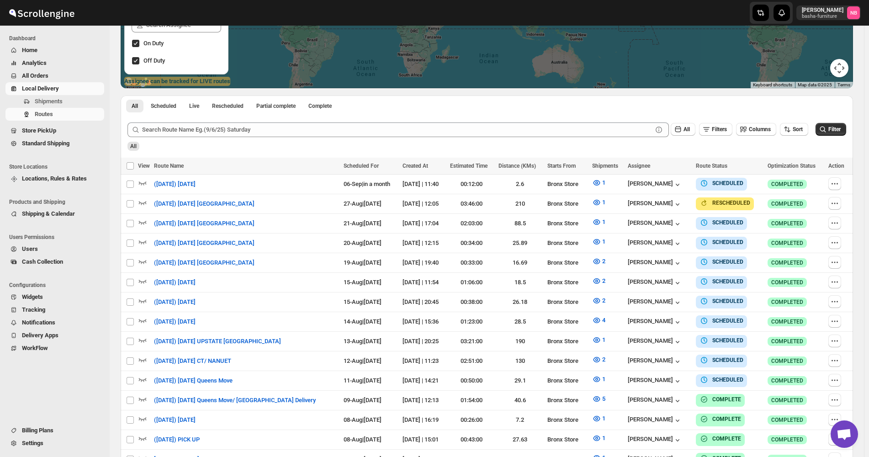
scroll to position [228, 0]
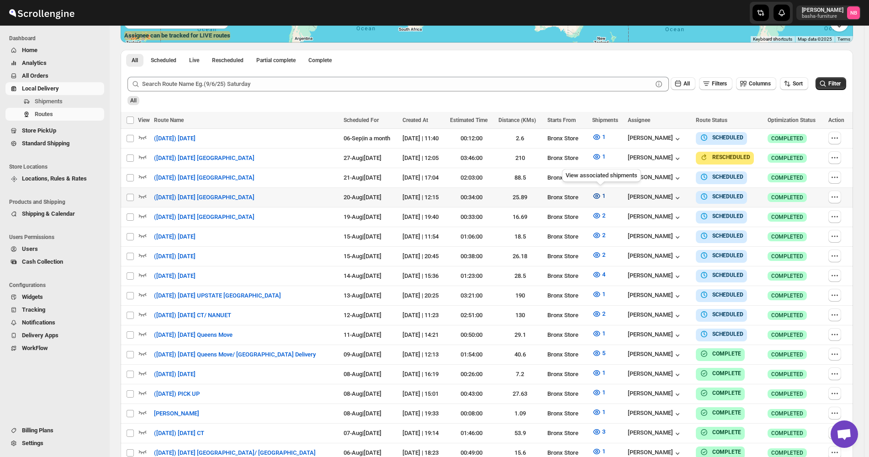
click at [605, 192] on span "1" at bounding box center [603, 195] width 3 height 7
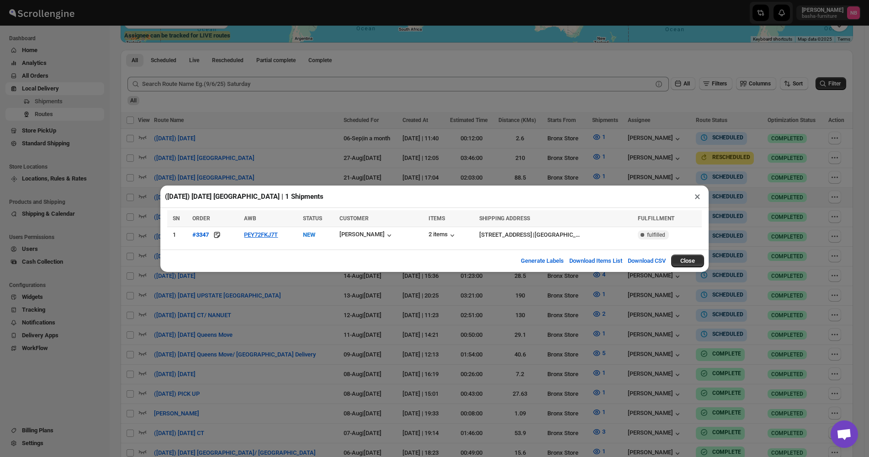
click at [328, 388] on div "([DATE]) [DATE] Queens | 1 Shipments × SN ORDER AWB STATUS CUSTOMER ITEMS SHIPP…" at bounding box center [434, 228] width 869 height 457
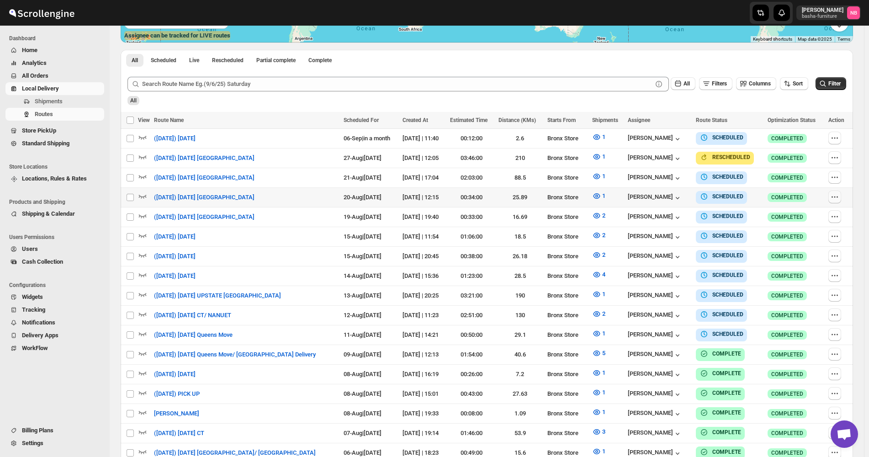
click at [839, 199] on icon "button" at bounding box center [834, 196] width 9 height 9
checkbox input "true"
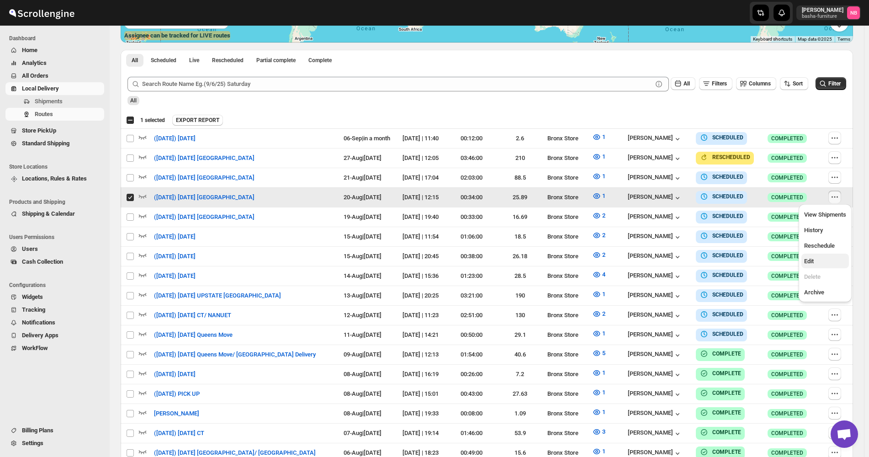
click at [826, 259] on span "Edit" at bounding box center [825, 261] width 42 height 9
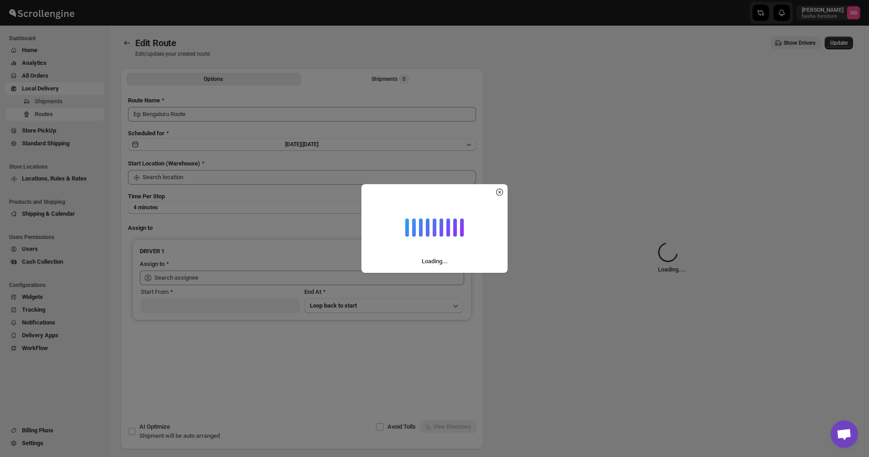
type input "([DATE]) [DATE] [GEOGRAPHIC_DATA]"
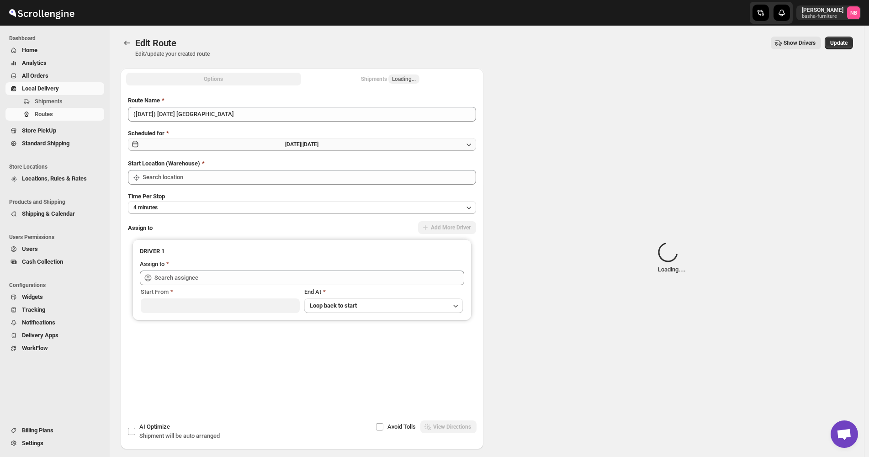
click at [345, 148] on button "[DATE] | [DATE]" at bounding box center [302, 144] width 348 height 13
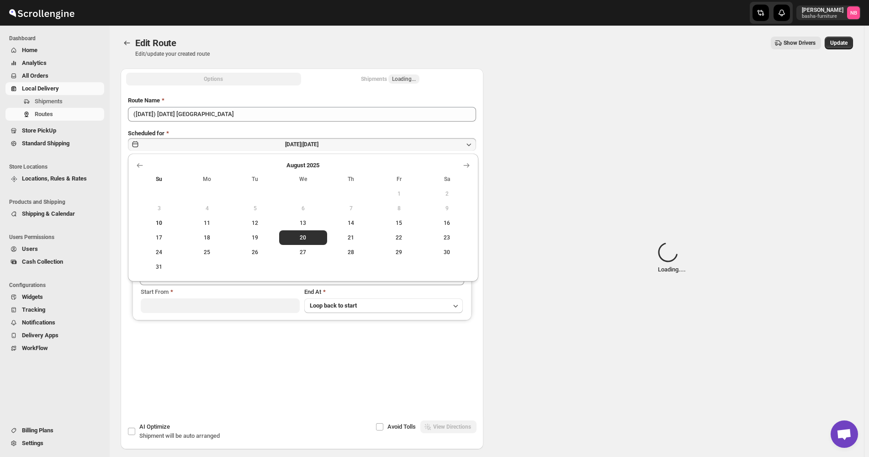
type input "Bronx Store"
type input "[PERSON_NAME] ([EMAIL_ADDRESS][DOMAIN_NAME])"
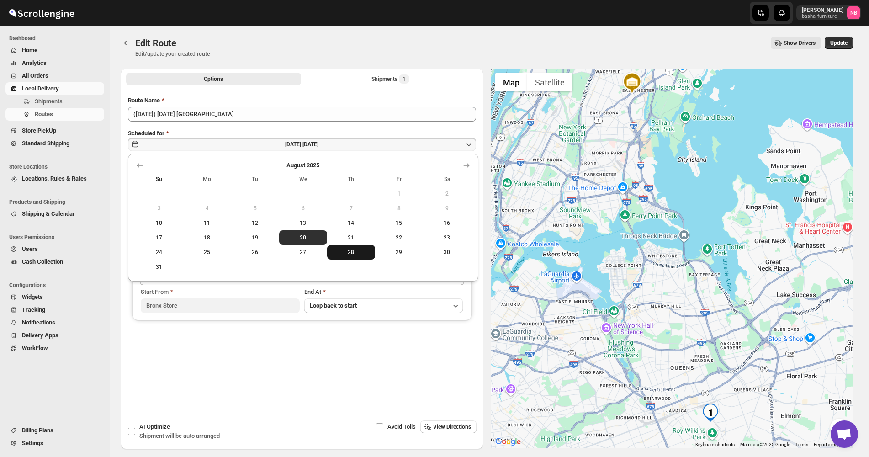
click at [344, 254] on span "28" at bounding box center [351, 251] width 41 height 7
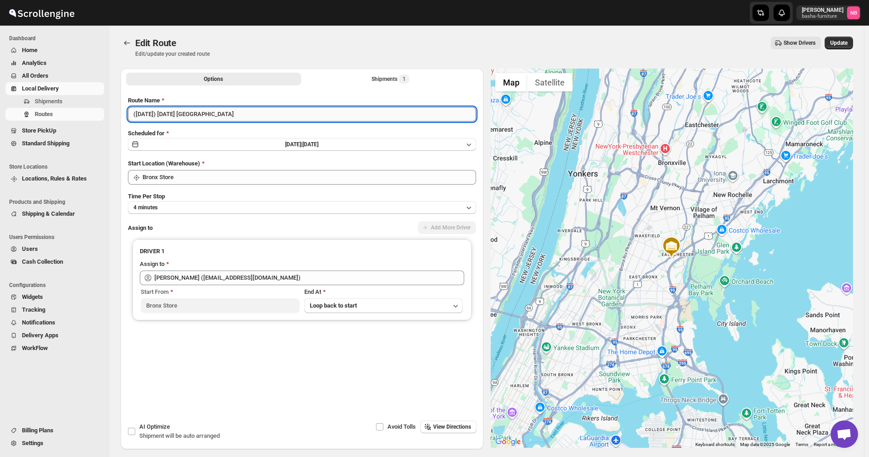
click at [146, 116] on input "([DATE]) [DATE] [GEOGRAPHIC_DATA]" at bounding box center [302, 114] width 348 height 15
click at [178, 115] on input "([DATE]) [DATE] [GEOGRAPHIC_DATA]" at bounding box center [302, 114] width 348 height 15
type input "([DATE]) [DATE] [GEOGRAPHIC_DATA]"
click at [841, 42] on span "Update" at bounding box center [838, 42] width 17 height 7
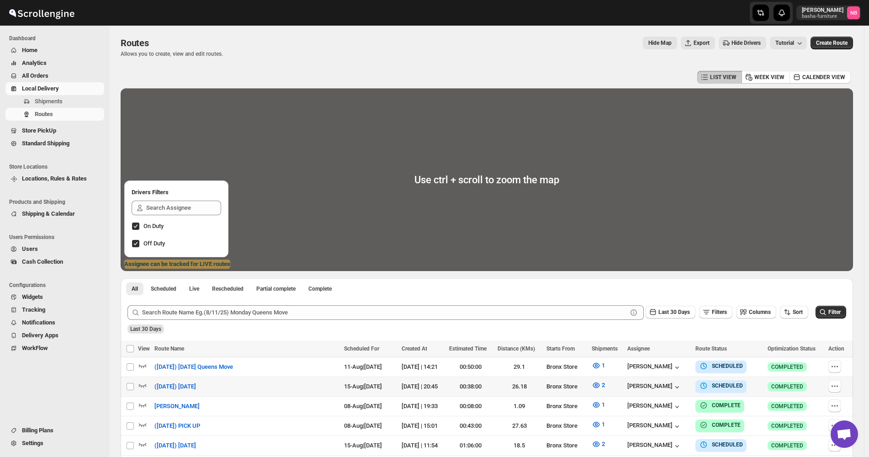
scroll to position [228, 0]
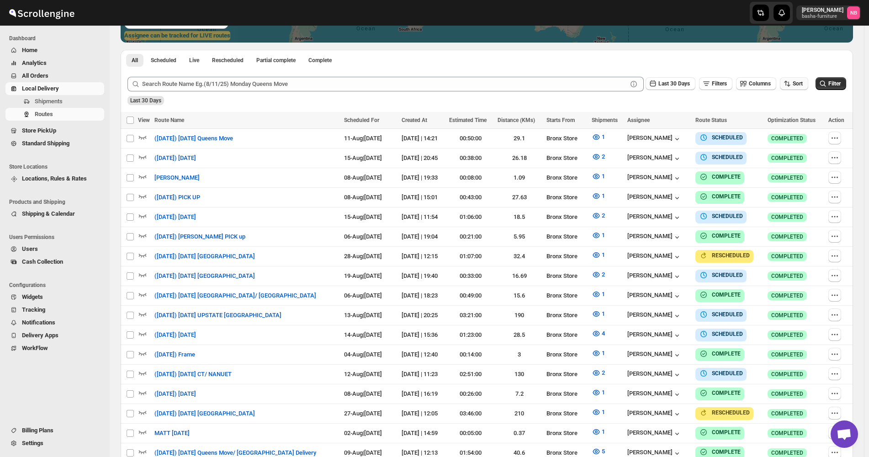
click at [786, 87] on button "Sort" at bounding box center [794, 83] width 28 height 13
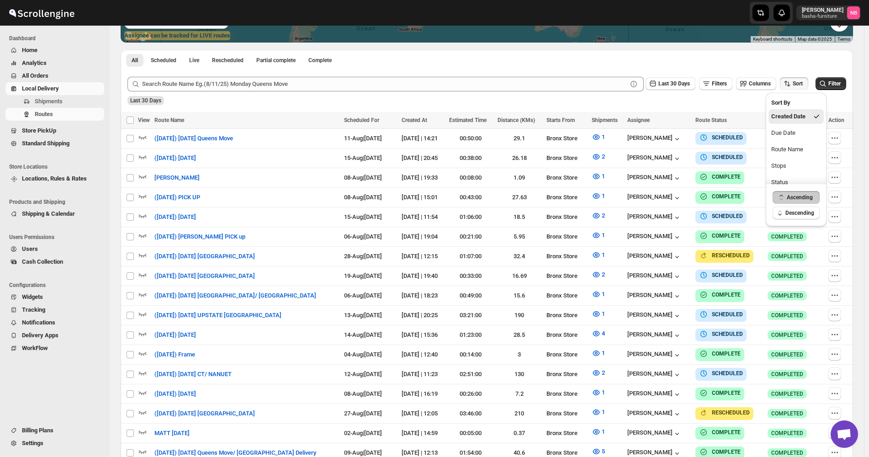
click at [778, 131] on div "Due Date" at bounding box center [783, 132] width 24 height 9
click at [678, 88] on button "Last 30 Days" at bounding box center [670, 83] width 50 height 13
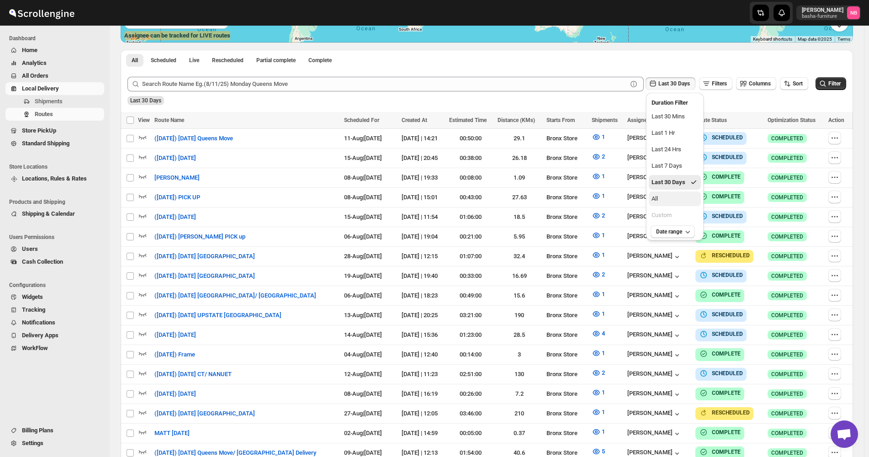
click at [671, 195] on button "All" at bounding box center [675, 198] width 52 height 15
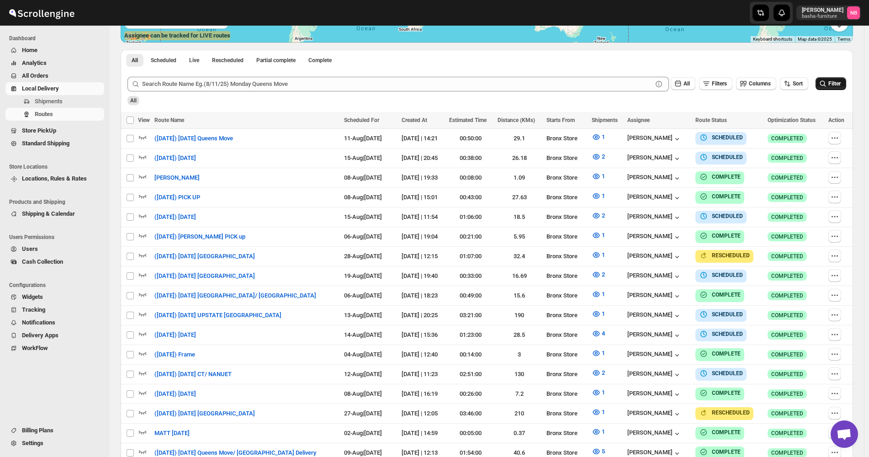
click at [839, 82] on span "Filter" at bounding box center [834, 83] width 12 height 6
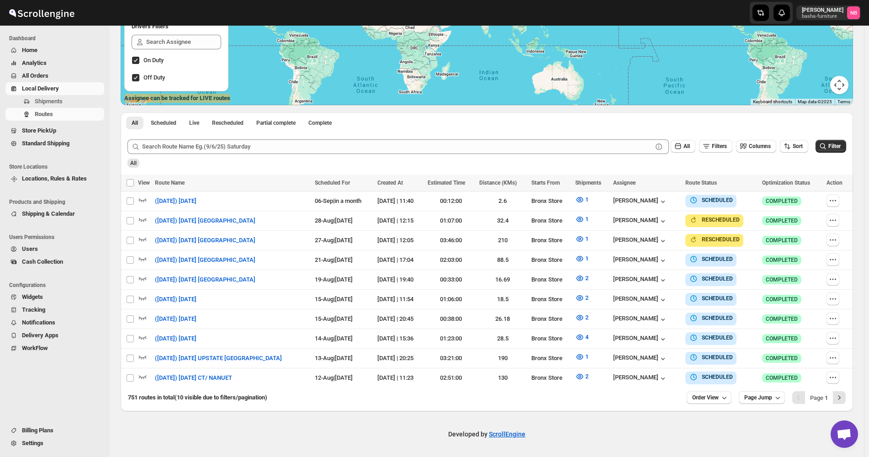
scroll to position [161, 0]
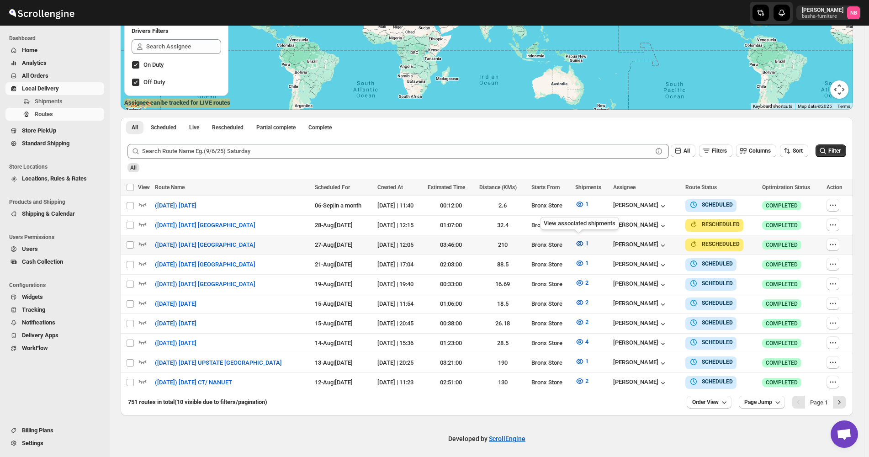
click at [575, 240] on icon "button" at bounding box center [579, 243] width 9 height 9
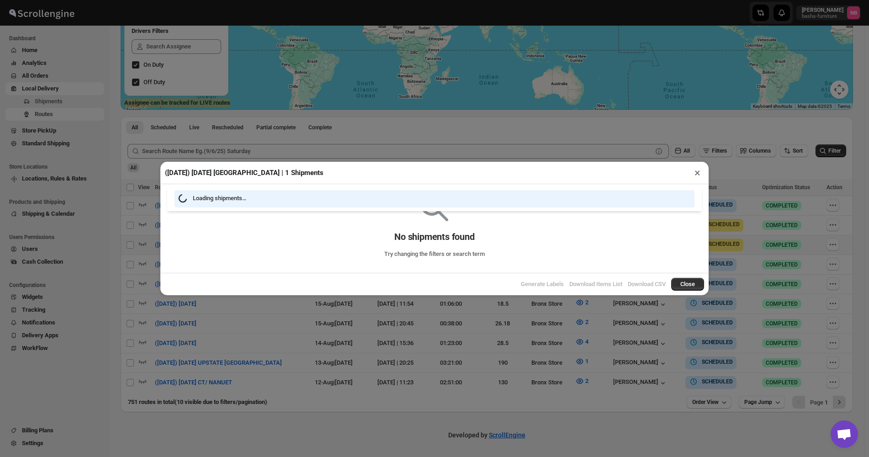
scroll to position [158, 0]
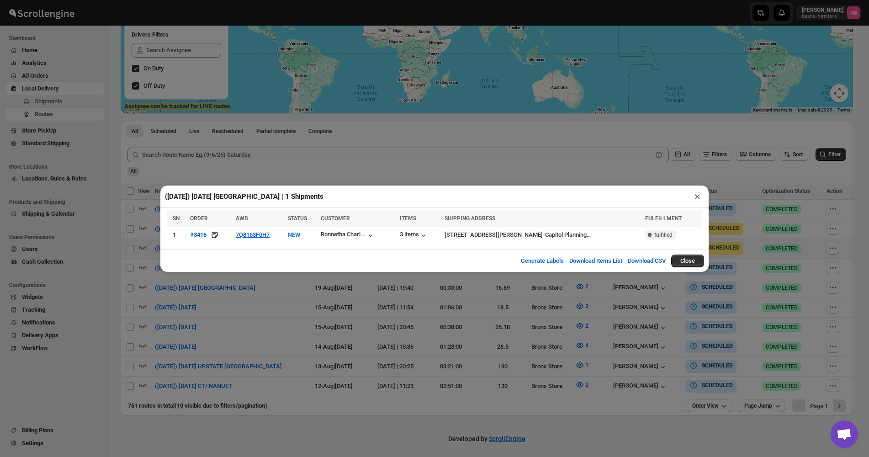
click at [313, 299] on div "([DATE]) [DATE] [GEOGRAPHIC_DATA] | 1 Shipments × SN ORDER AWB STATUS CUSTOMER …" at bounding box center [434, 228] width 869 height 457
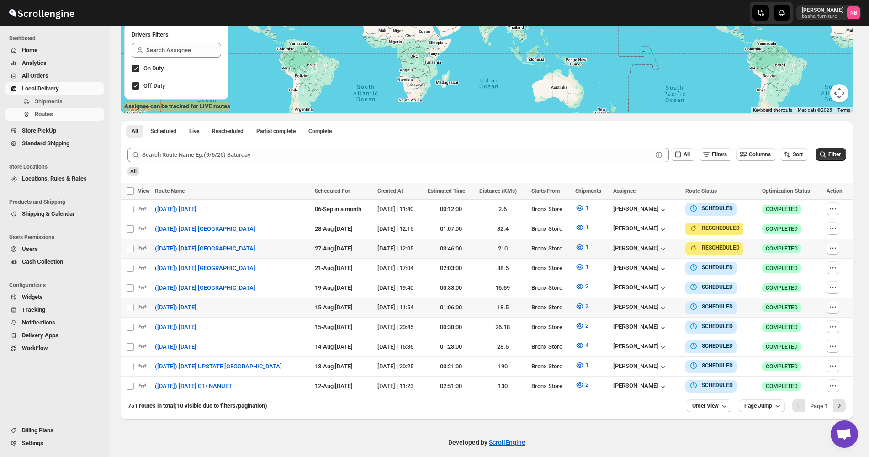
scroll to position [161, 0]
